Goal: Information Seeking & Learning: Compare options

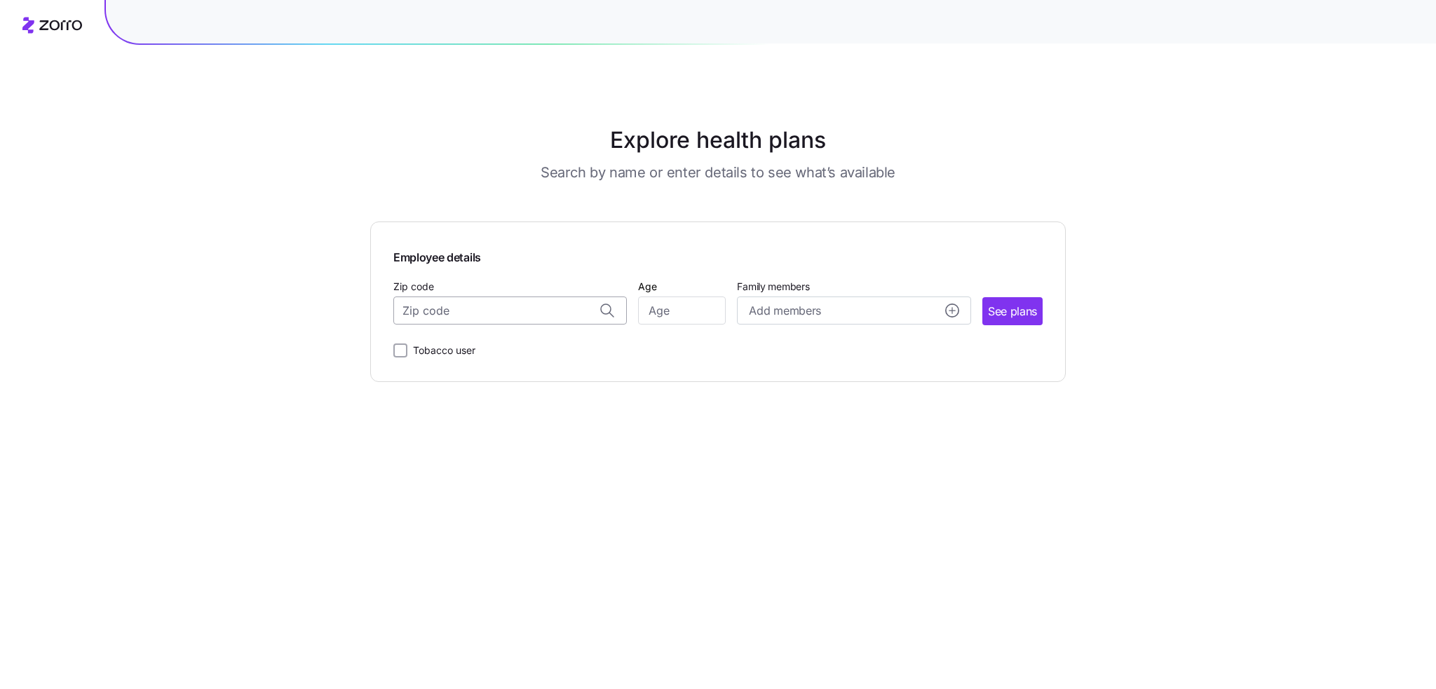
click at [492, 313] on input "Zip code" at bounding box center [510, 311] width 234 height 28
type input "54701"
click at [675, 302] on input "Age" at bounding box center [682, 311] width 88 height 28
type input "48"
click at [997, 307] on span "See plans" at bounding box center [1012, 312] width 49 height 18
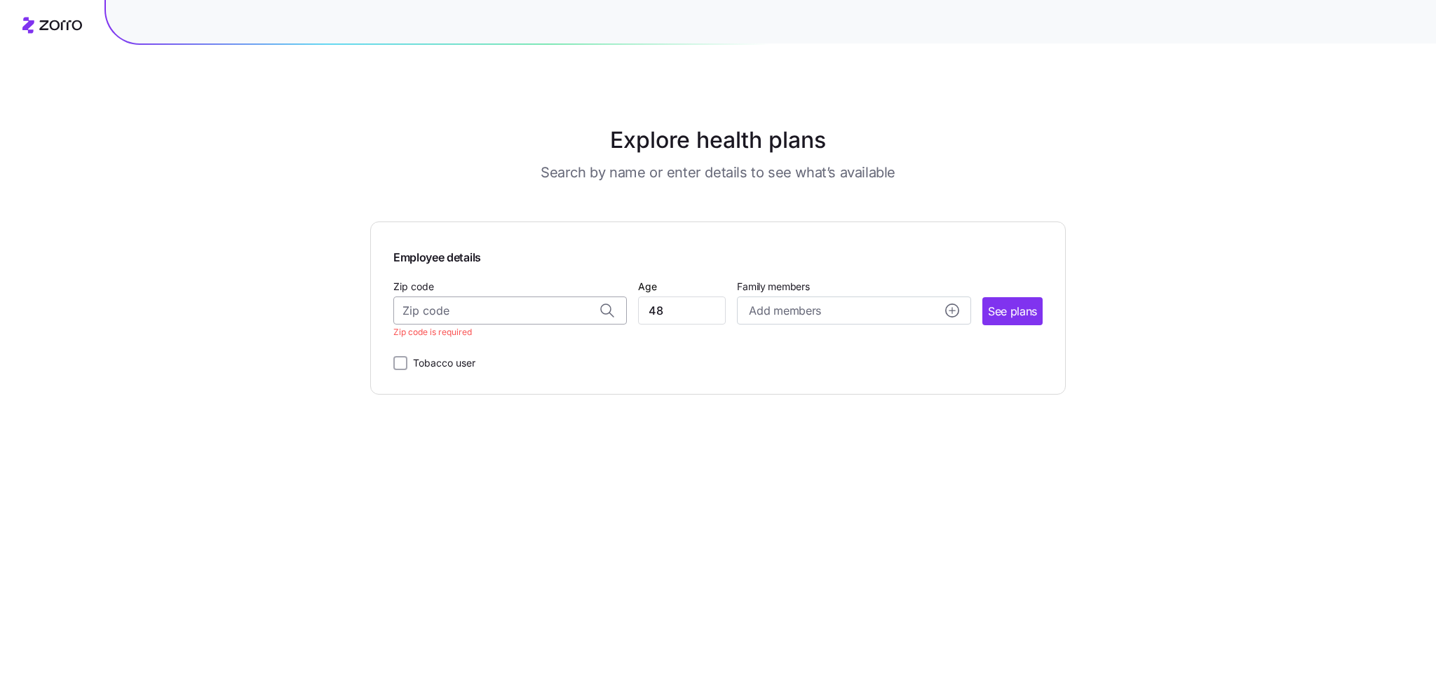
click at [436, 303] on input "Zip code" at bounding box center [510, 311] width 234 height 28
click at [537, 354] on span "54701, [GEOGRAPHIC_DATA], [GEOGRAPHIC_DATA]" at bounding box center [508, 348] width 196 height 18
type input "54701, [GEOGRAPHIC_DATA], [GEOGRAPHIC_DATA]"
click at [1043, 319] on div "See plans" at bounding box center [1012, 311] width 60 height 28
click at [1021, 311] on span "See plans" at bounding box center [1012, 312] width 49 height 18
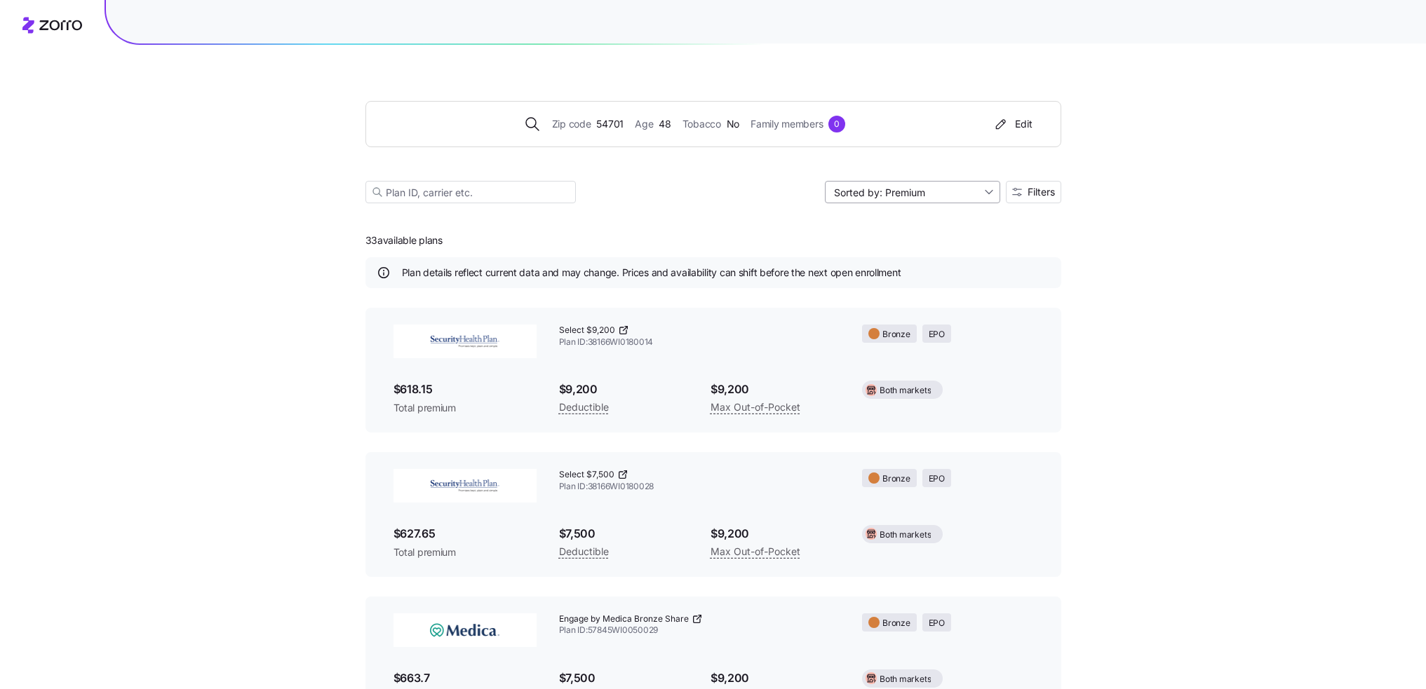
click at [994, 196] on input "Sorted by: Premium" at bounding box center [912, 192] width 175 height 22
click at [1034, 197] on span "Filters" at bounding box center [1040, 192] width 27 height 10
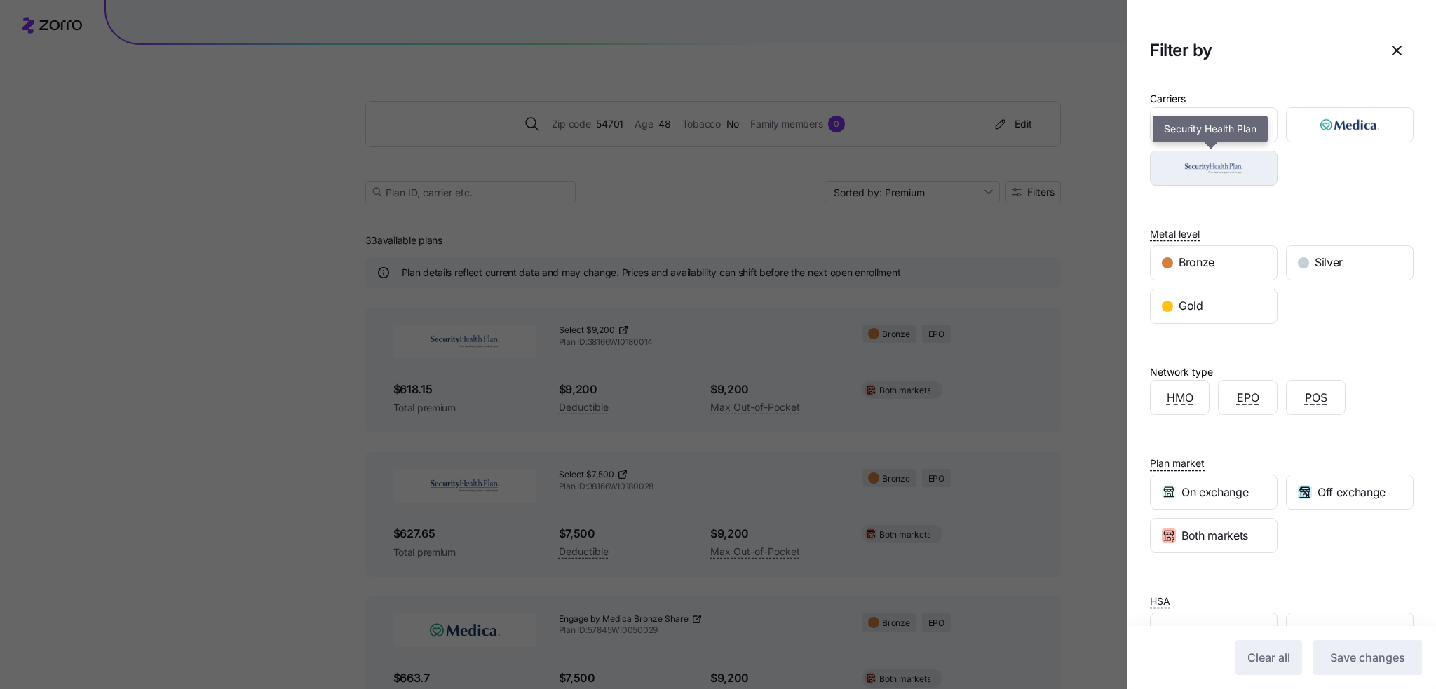
click at [1207, 172] on img "button" at bounding box center [1214, 168] width 103 height 28
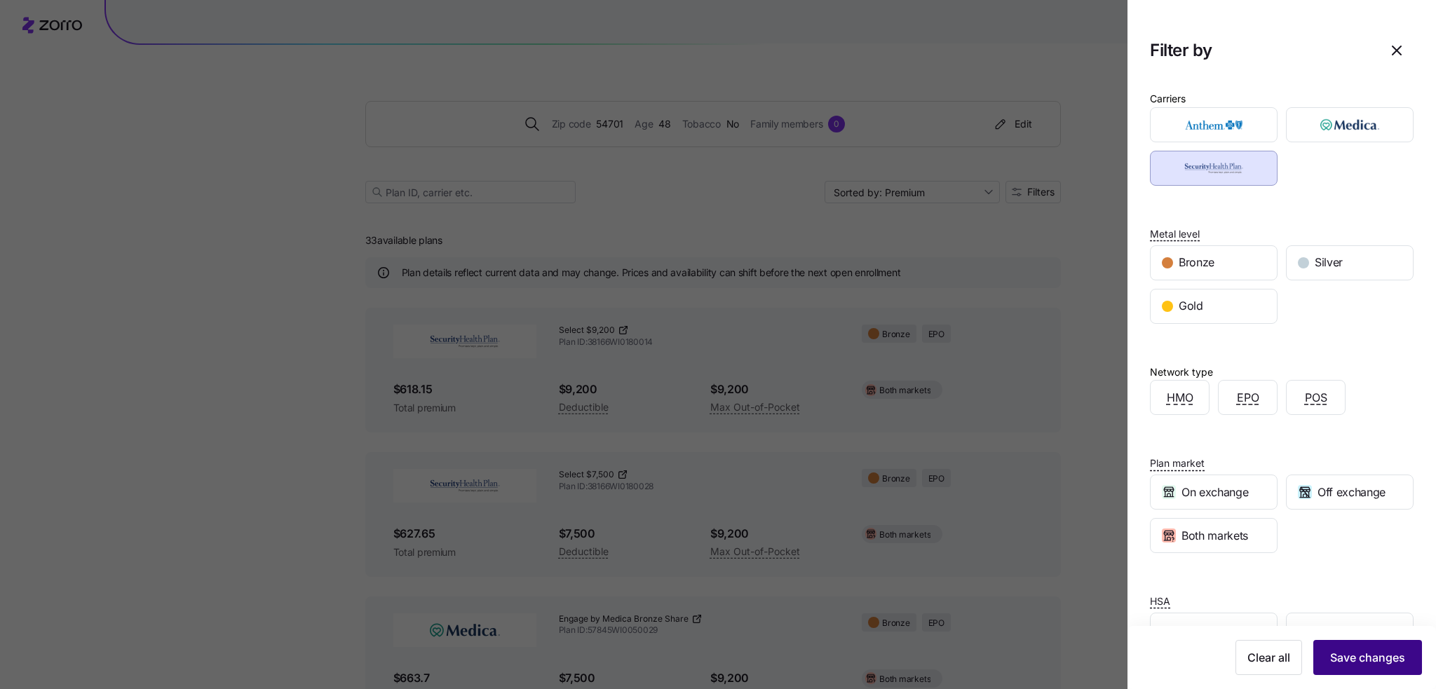
click at [1389, 659] on span "Save changes" at bounding box center [1367, 657] width 75 height 17
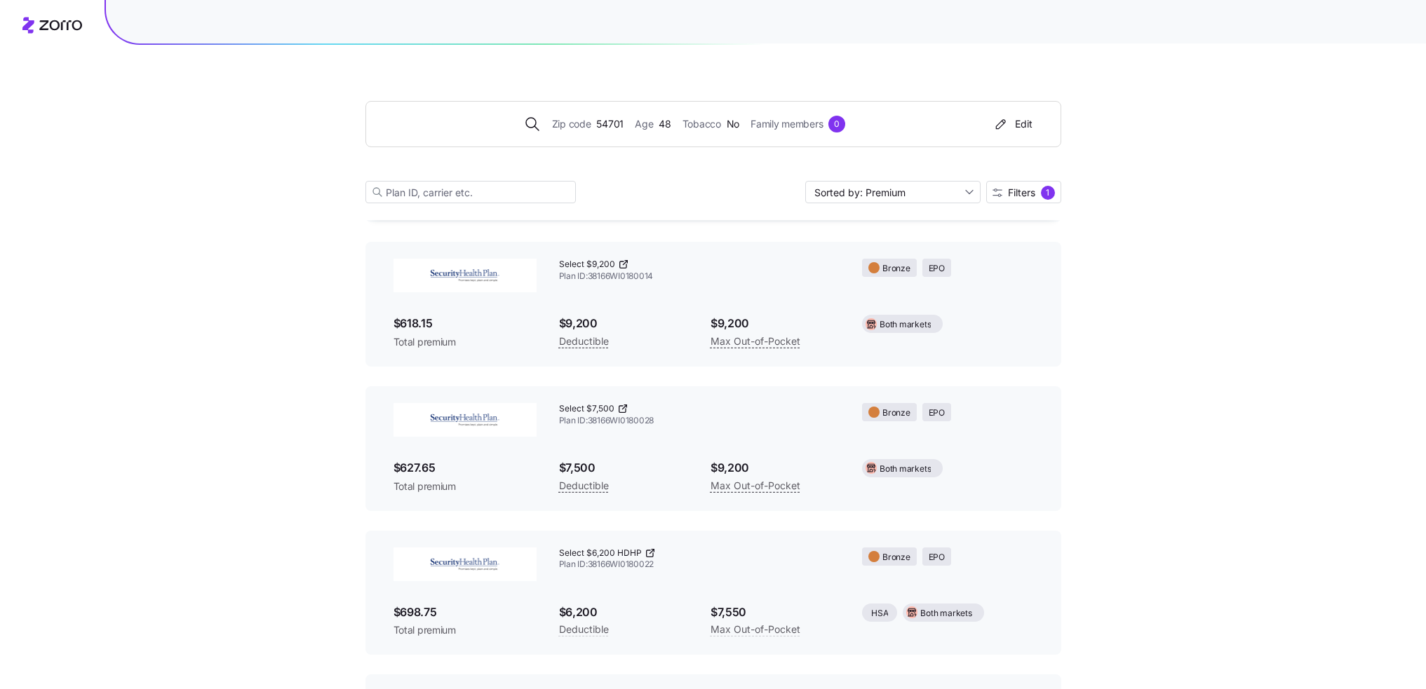
scroll to position [140, 0]
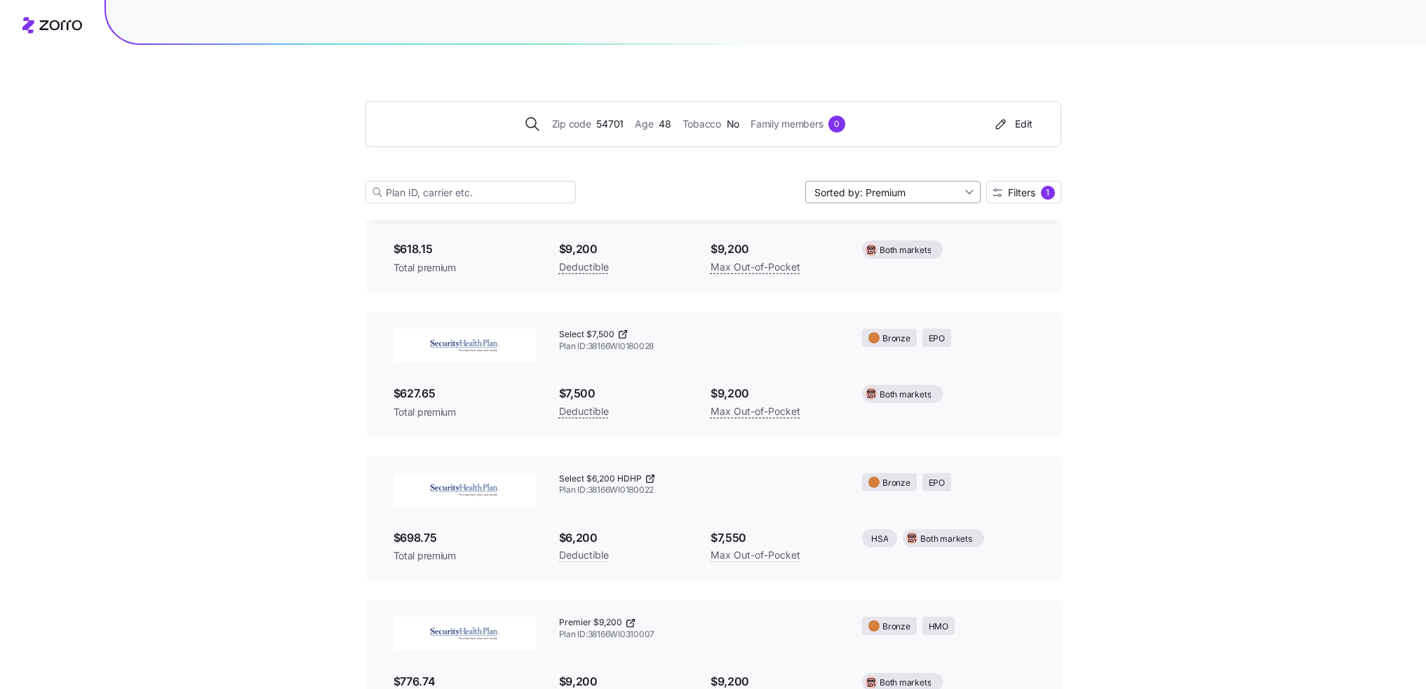
click at [940, 191] on input "Sorted by: Premium" at bounding box center [892, 192] width 175 height 22
click at [919, 226] on div "Premium" at bounding box center [891, 225] width 164 height 21
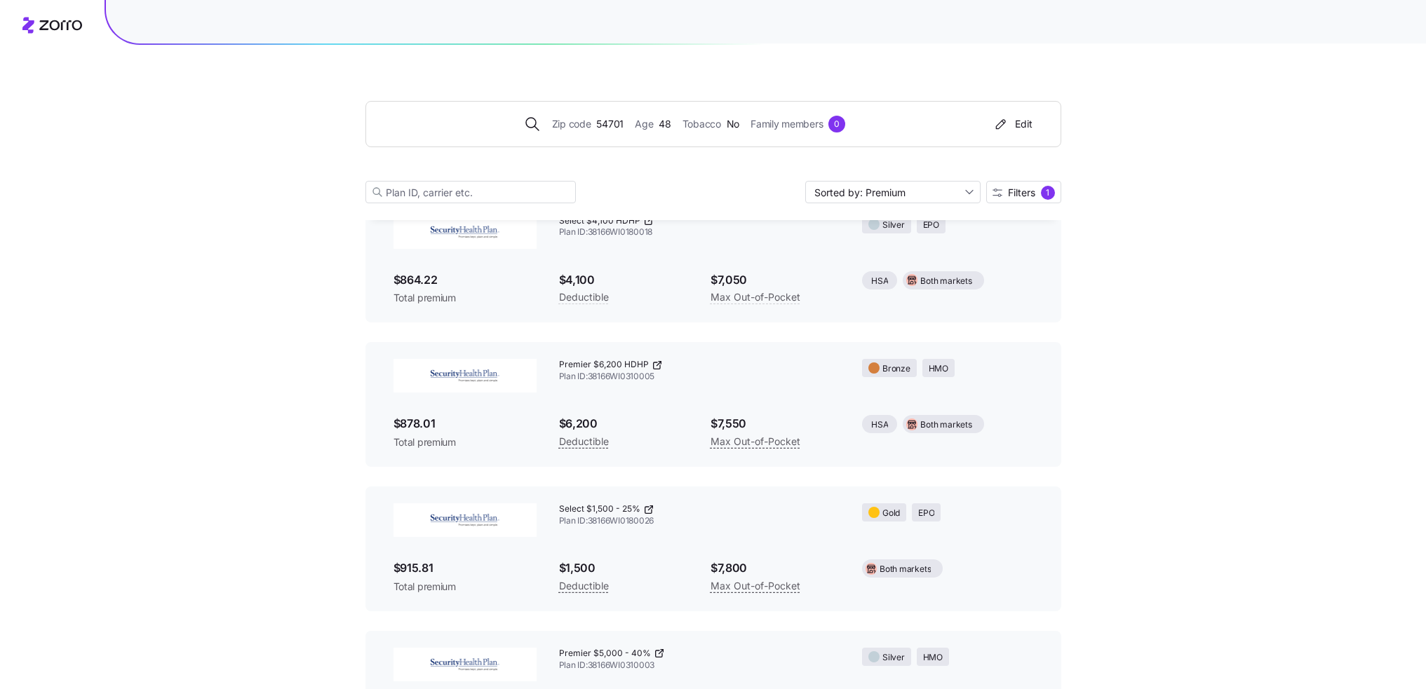
scroll to position [1008, 0]
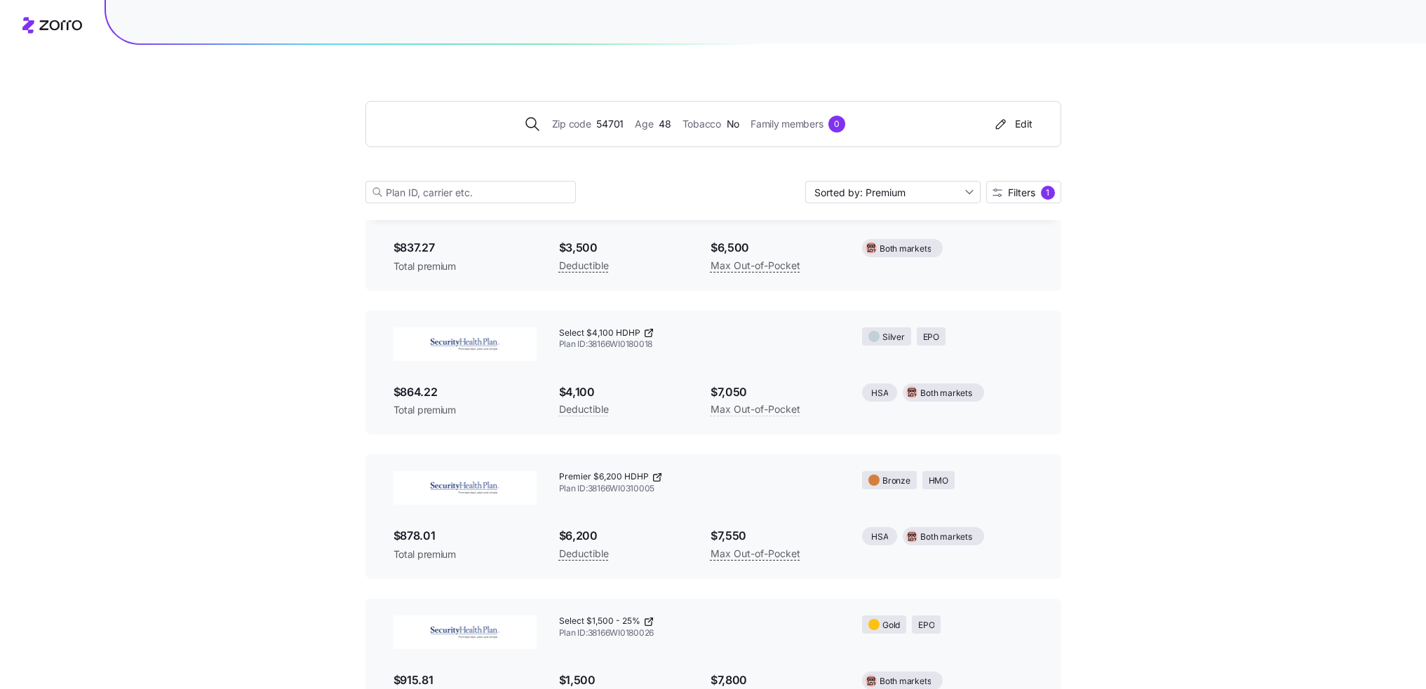
drag, startPoint x: 1031, startPoint y: 319, endPoint x: 1221, endPoint y: 222, distance: 212.9
click at [1221, 221] on div "Zip code 54701 Age [DEMOGRAPHIC_DATA] Tobacco No Family members 0 Edit Sorted b…" at bounding box center [713, 146] width 1426 height 2308
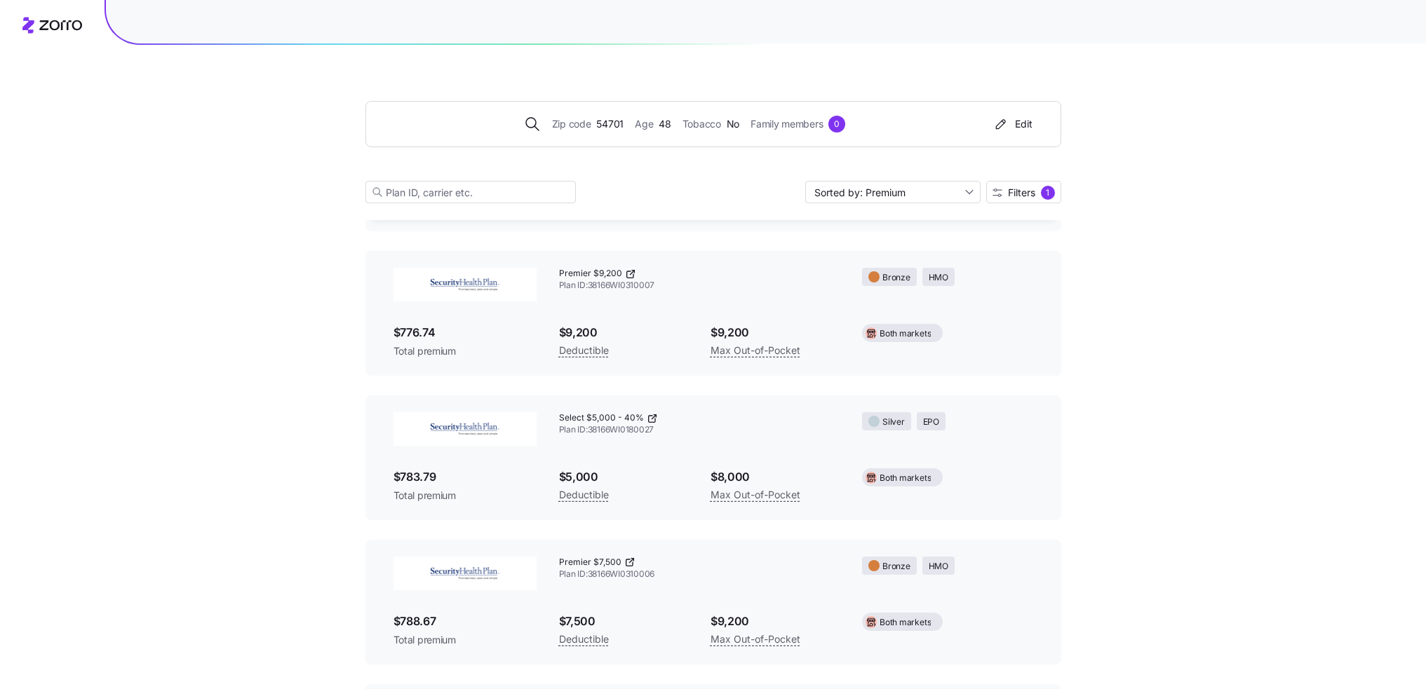
scroll to position [491, 0]
click at [966, 194] on input "Sorted by: Premium" at bounding box center [892, 192] width 175 height 22
click at [931, 243] on div "Deductible" at bounding box center [891, 246] width 164 height 21
type input "Sorted by: Deductible"
click at [912, 191] on input "Sorted by: Deductible" at bounding box center [892, 192] width 175 height 22
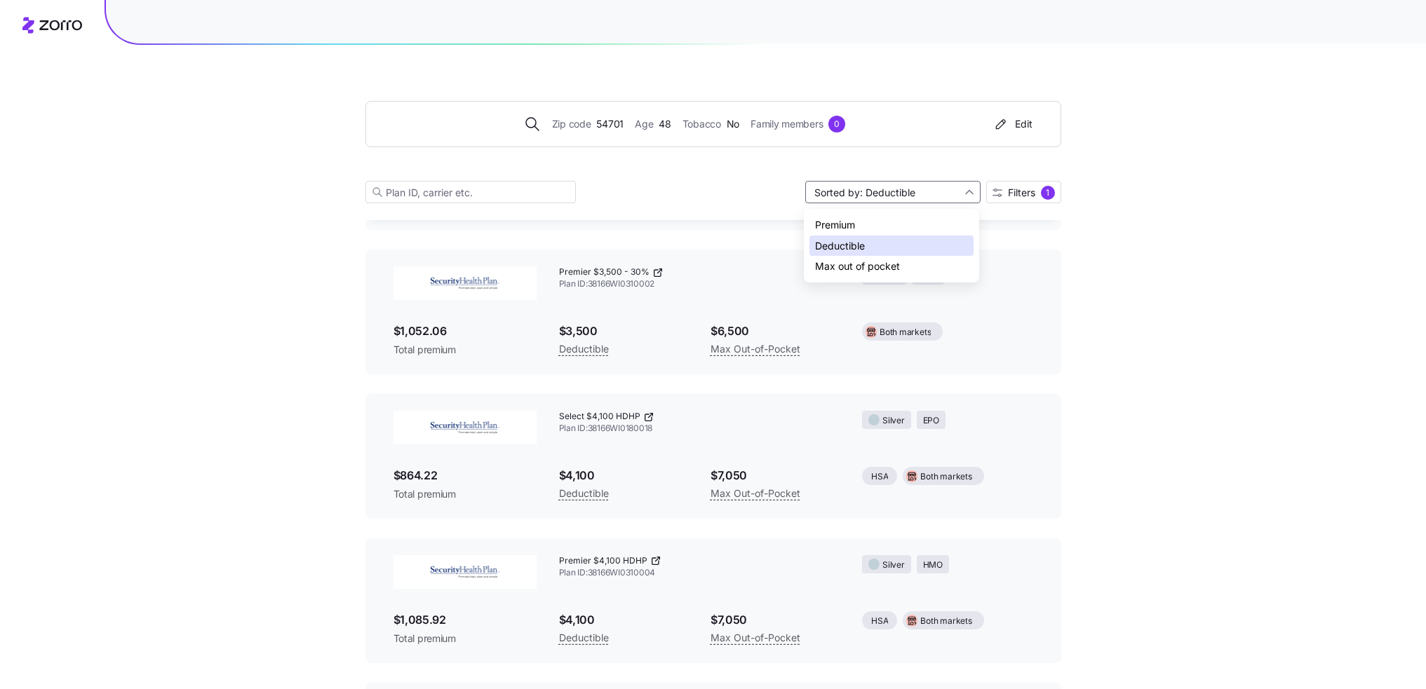
click at [1190, 250] on div "Zip code 54701 Age [DEMOGRAPHIC_DATA] Tobacco No Family members 0 Edit Sorted b…" at bounding box center [713, 663] width 1426 height 2308
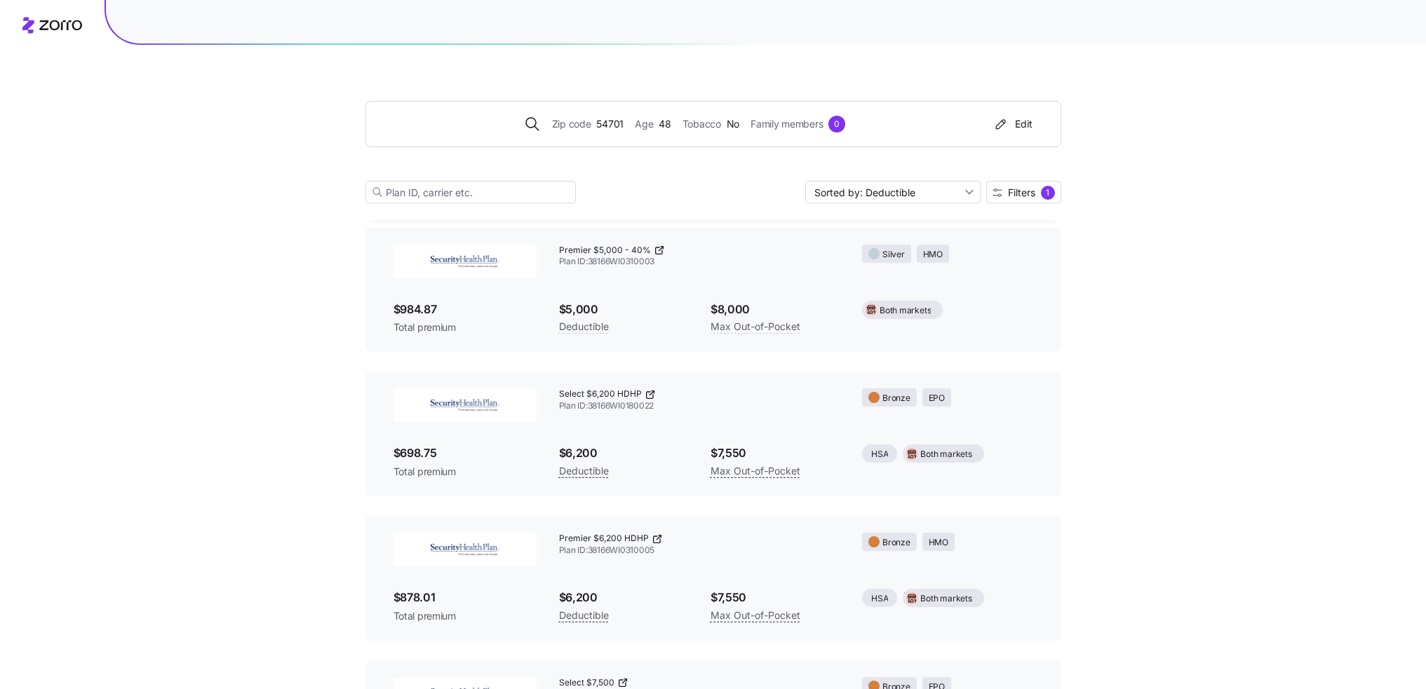
scroll to position [1122, 0]
